Goal: Task Accomplishment & Management: Complete application form

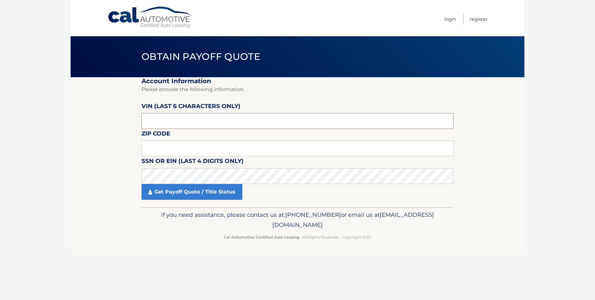
click at [179, 120] on input "text" at bounding box center [298, 121] width 312 height 16
click at [103, 141] on section "Account Information Please provide the following information. VIN (last 6 chara…" at bounding box center [298, 142] width 454 height 130
click at [166, 121] on input "text" at bounding box center [298, 121] width 312 height 16
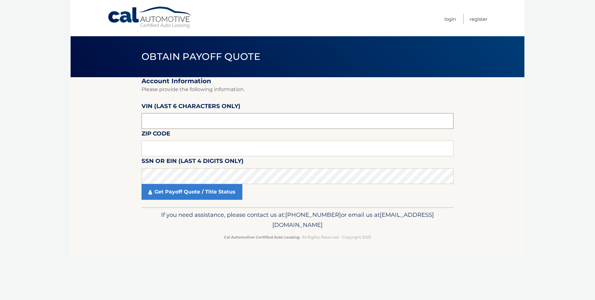
click at [166, 121] on input "text" at bounding box center [298, 121] width 312 height 16
drag, startPoint x: 164, startPoint y: 153, endPoint x: 164, endPoint y: 147, distance: 5.7
click at [164, 153] on input "text" at bounding box center [298, 149] width 312 height 16
click at [178, 121] on input "text" at bounding box center [298, 121] width 312 height 16
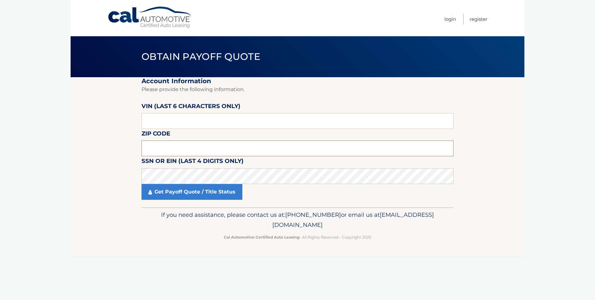
click at [166, 148] on input "text" at bounding box center [298, 149] width 312 height 16
click at [155, 122] on input "text" at bounding box center [298, 121] width 312 height 16
click at [161, 122] on input "text" at bounding box center [298, 121] width 312 height 16
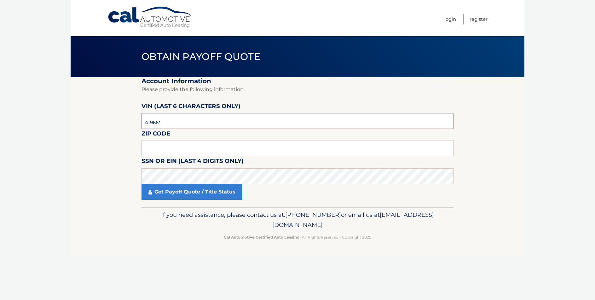
type input "041966"
click at [180, 151] on input "text" at bounding box center [298, 149] width 312 height 16
type input "11732"
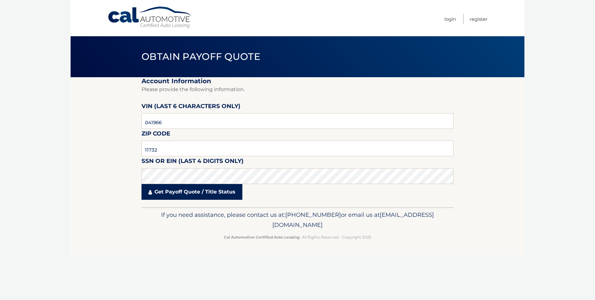
click at [182, 188] on link "Get Payoff Quote / Title Status" at bounding box center [192, 192] width 101 height 16
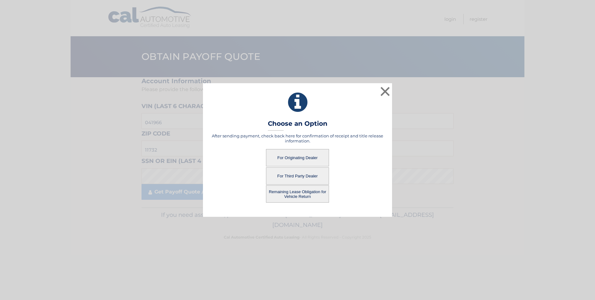
click at [306, 157] on button "For Originating Dealer" at bounding box center [297, 157] width 63 height 17
click at [296, 159] on button "For Originating Dealer" at bounding box center [297, 157] width 63 height 17
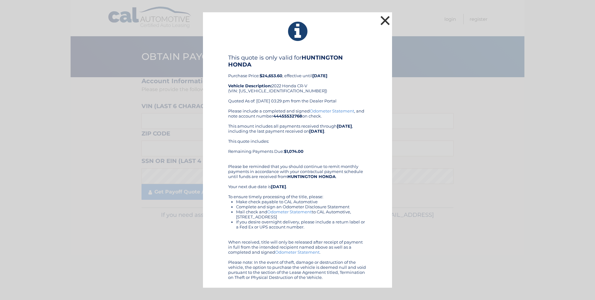
click at [383, 19] on button "×" at bounding box center [385, 20] width 13 height 13
